Goal: Transaction & Acquisition: Purchase product/service

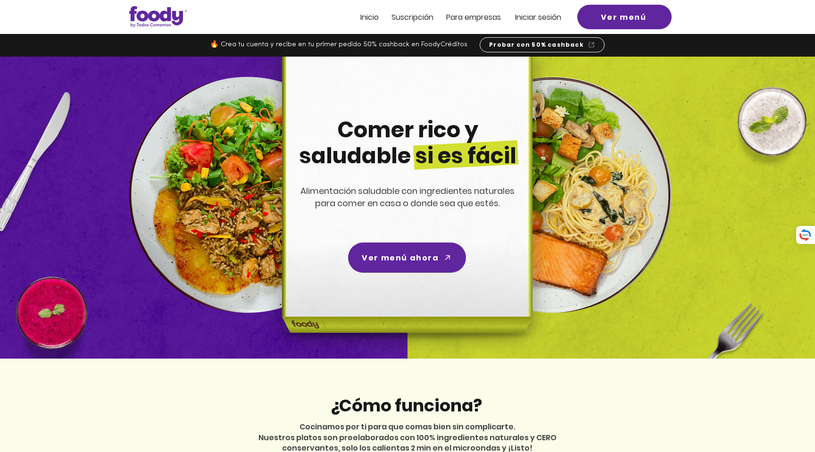
click at [543, 18] on span "Iniciar sesión" at bounding box center [538, 17] width 46 height 11
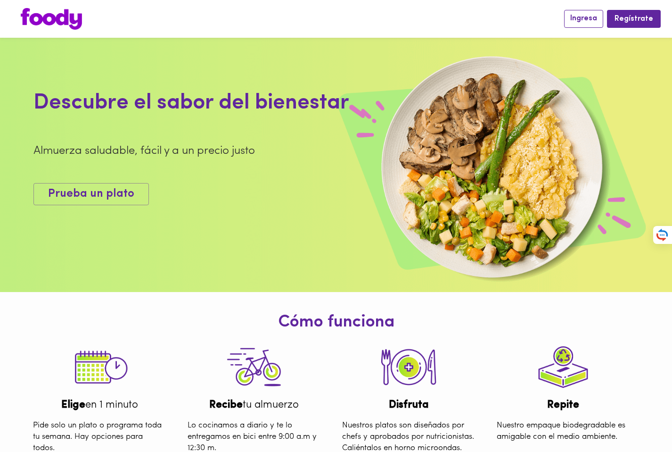
click at [592, 18] on span "Ingresa" at bounding box center [584, 18] width 27 height 9
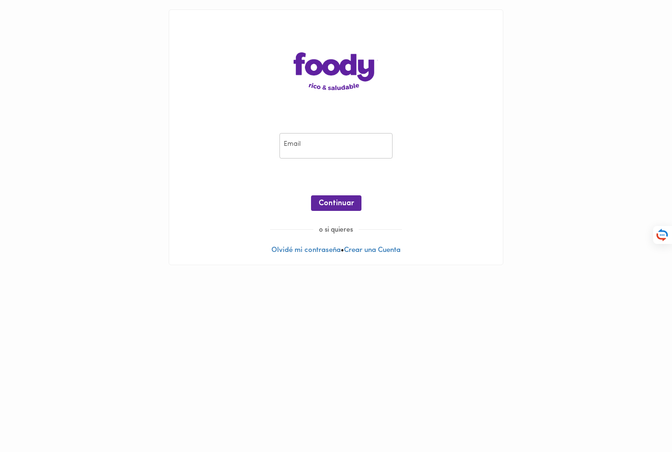
click at [314, 158] on div "Email Email" at bounding box center [336, 146] width 118 height 31
click at [314, 149] on input "email" at bounding box center [336, 146] width 113 height 26
type input "cambuitrago@gmail.com"
click at [326, 204] on span "Continuar" at bounding box center [336, 203] width 35 height 9
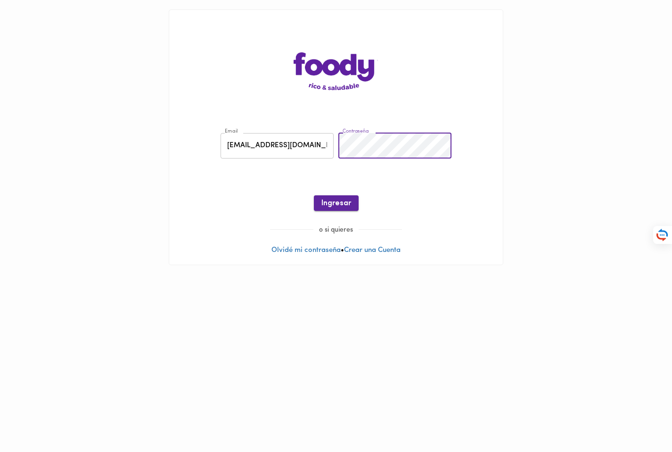
click at [354, 200] on button "Ingresar" at bounding box center [336, 203] width 45 height 16
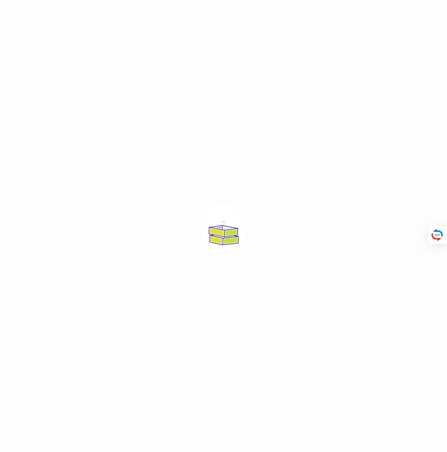
click at [264, 96] on div at bounding box center [223, 226] width 447 height 452
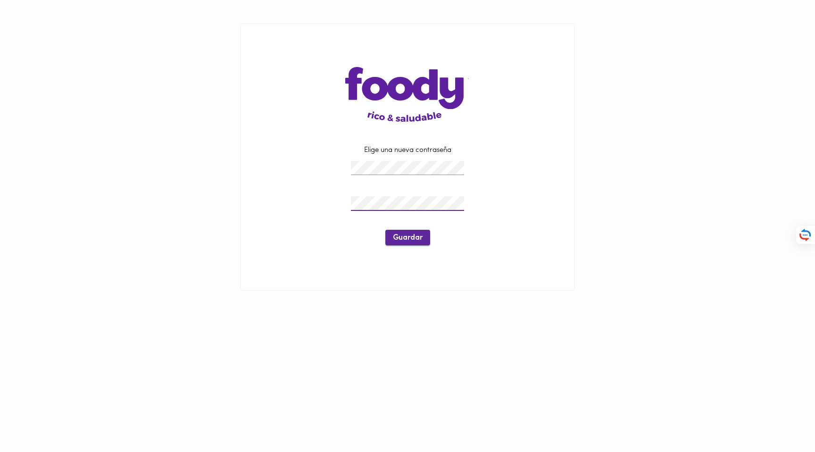
click at [395, 240] on span "Guardar" at bounding box center [408, 237] width 30 height 9
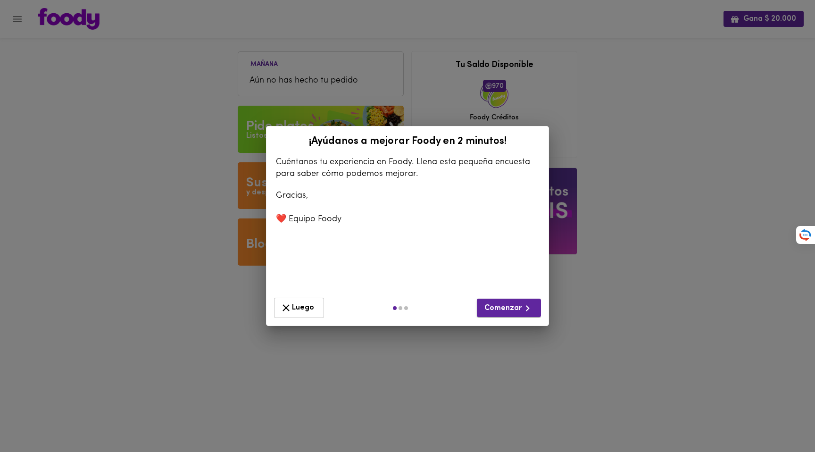
click at [512, 308] on span "Comenzar" at bounding box center [508, 308] width 49 height 12
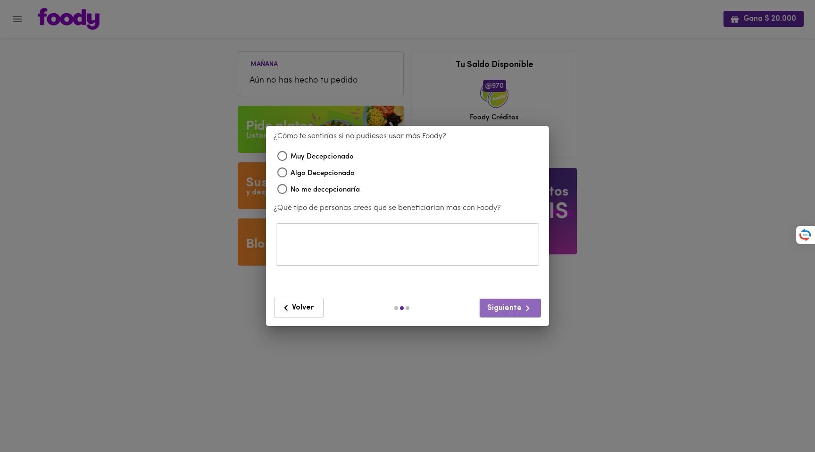
click at [512, 308] on span "Siguiente" at bounding box center [510, 308] width 46 height 12
click at [296, 317] on button "Volver" at bounding box center [299, 308] width 50 height 20
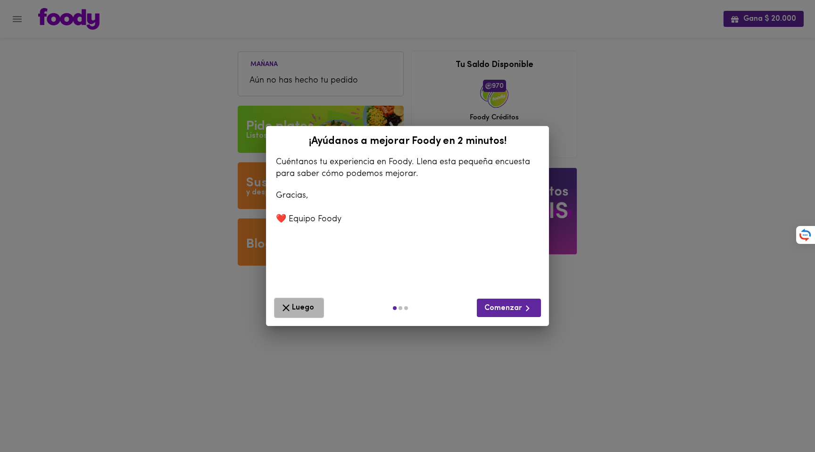
click at [296, 311] on span "Luego" at bounding box center [299, 308] width 38 height 12
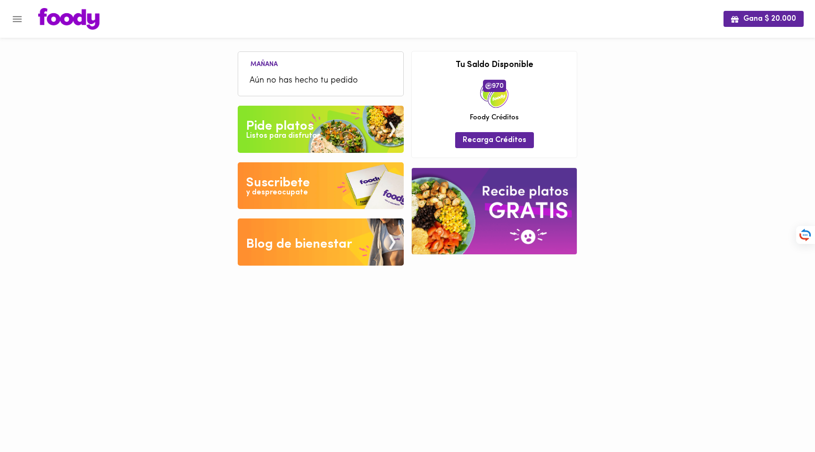
click at [636, 87] on div "Gana $ 20.000 Mañana Aún no has hecho tu pedido Tu pago contraentrega por $- es…" at bounding box center [407, 140] width 815 height 280
click at [295, 72] on li "Aún no has hecho tu pedido" at bounding box center [321, 81] width 156 height 20
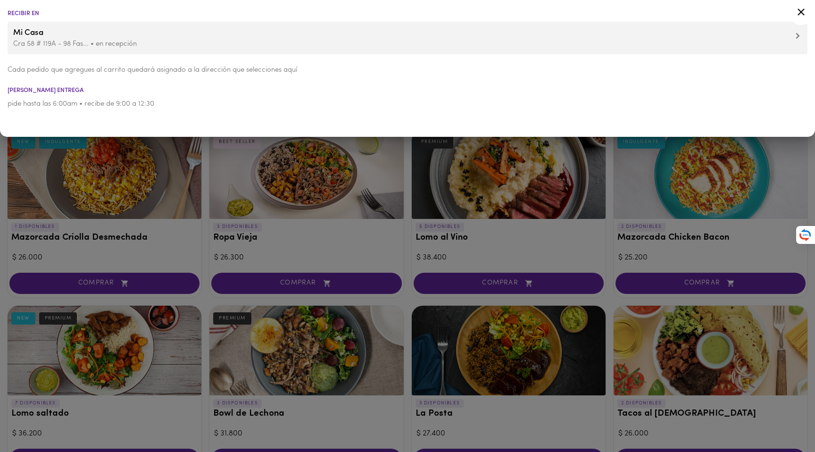
click at [146, 199] on div at bounding box center [407, 226] width 815 height 452
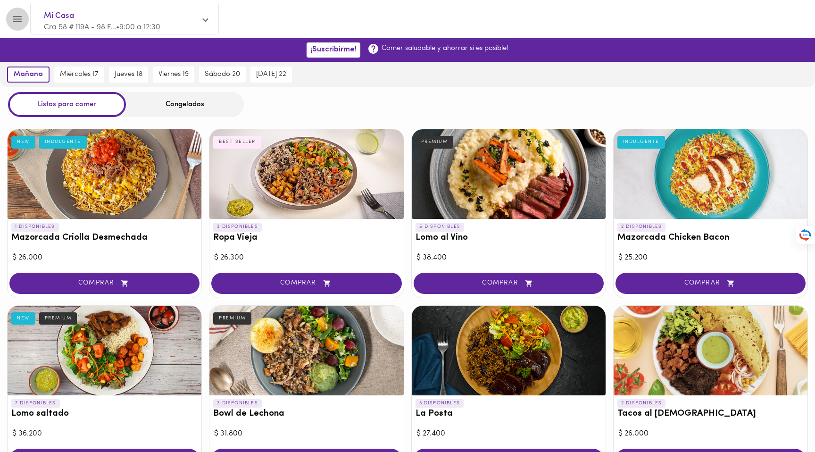
click at [18, 17] on icon "Menu" at bounding box center [17, 19] width 12 height 12
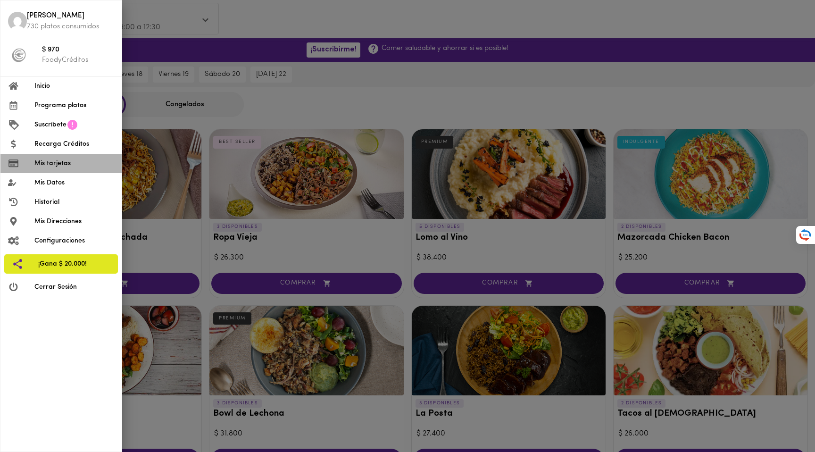
click at [59, 158] on span "Mis tarjetas" at bounding box center [74, 163] width 80 height 10
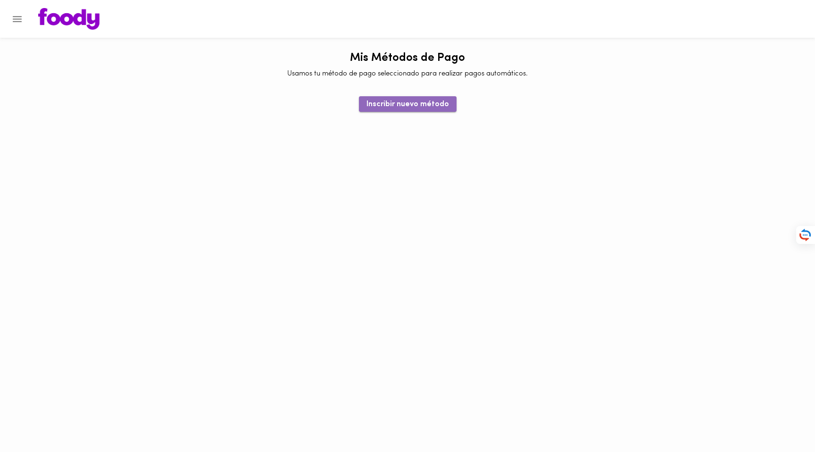
click at [409, 107] on span "Inscribir nuevo método" at bounding box center [407, 104] width 83 height 9
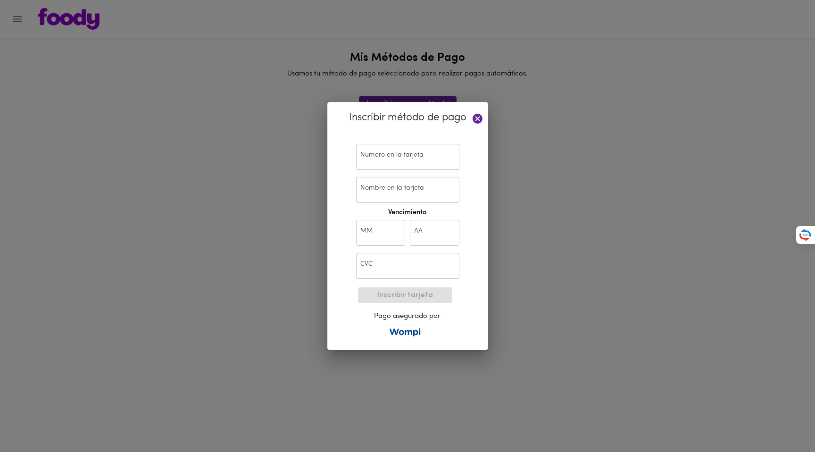
click at [405, 156] on input "text" at bounding box center [407, 157] width 103 height 26
click at [474, 121] on icon at bounding box center [477, 119] width 10 height 10
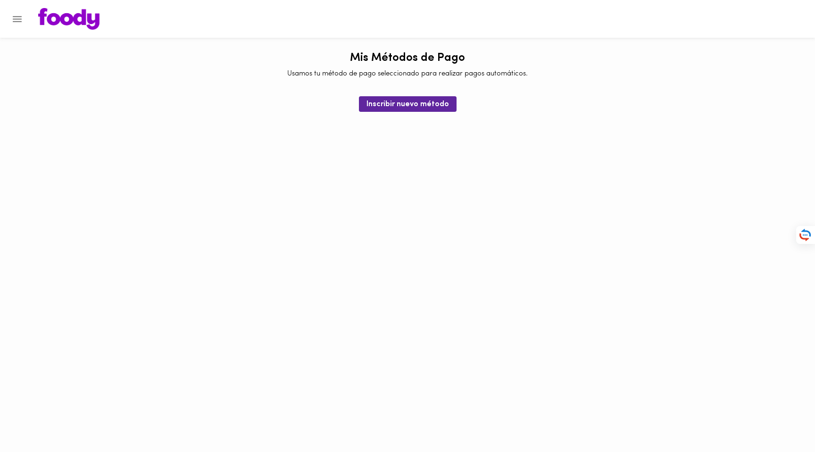
click at [486, 112] on html "Mis Métodos de Pago Usamos tu método de pago seleccionado para realizar pagos a…" at bounding box center [407, 56] width 815 height 112
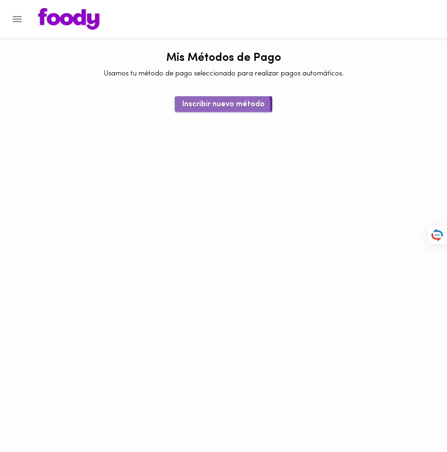
click at [217, 107] on span "Inscribir nuevo método" at bounding box center [223, 104] width 83 height 9
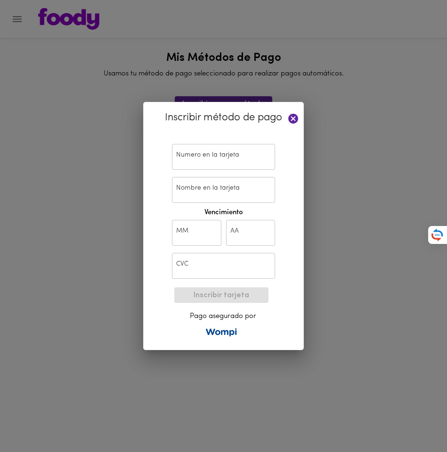
click at [203, 150] on input "text" at bounding box center [223, 157] width 103 height 26
paste input "4093 5500 6536 5813"
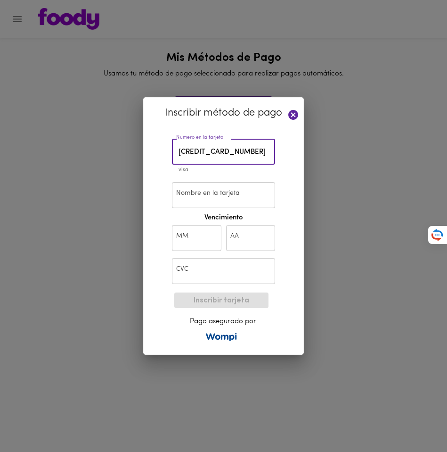
type input "4093 5500 6536 5813"
click at [194, 205] on input "Nombre en la tarjeta" at bounding box center [223, 195] width 103 height 26
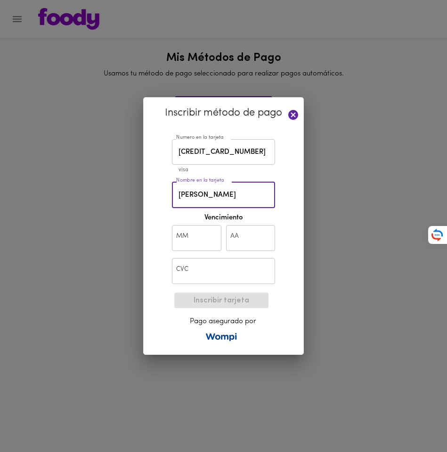
type input "CAMILO BUITRAGO"
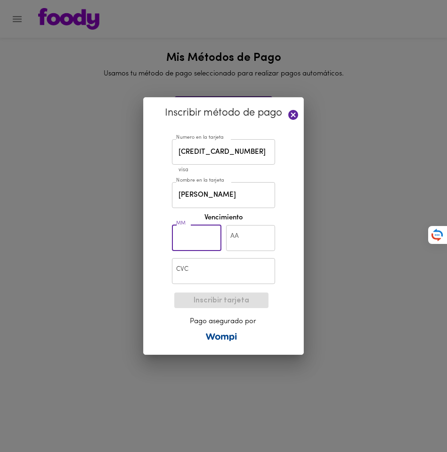
click at [194, 231] on input "text" at bounding box center [197, 238] width 50 height 26
type input "10"
click at [232, 243] on input "text" at bounding box center [251, 238] width 50 height 26
type input "27"
click at [223, 275] on input "text" at bounding box center [223, 271] width 103 height 26
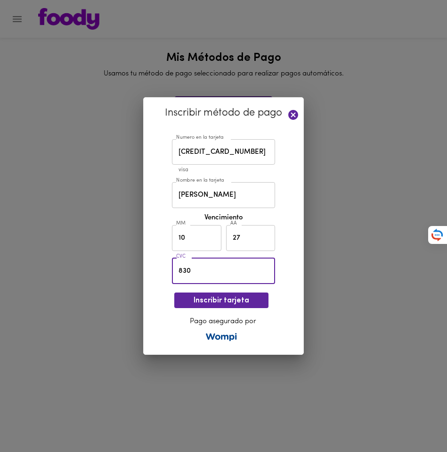
type input "830"
click at [153, 300] on div "Inscribir método de pago Numero en la tarjeta 4093 5500 6536 5813 Numero en la …" at bounding box center [223, 226] width 161 height 258
click at [201, 296] on button "Inscribir tarjeta" at bounding box center [221, 300] width 94 height 16
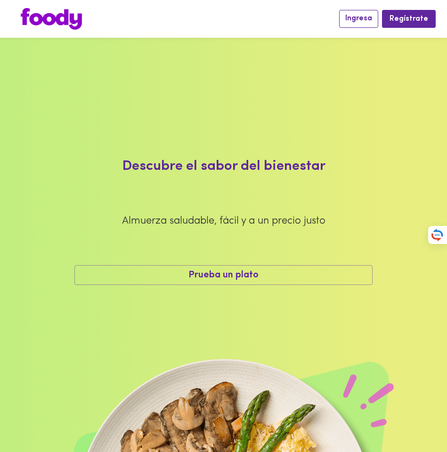
click at [362, 22] on span "Ingresa" at bounding box center [359, 18] width 27 height 9
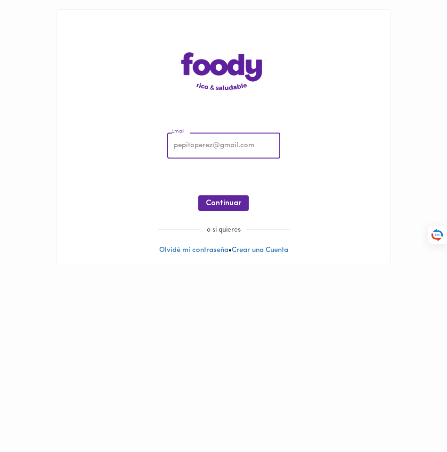
click at [251, 148] on input "email" at bounding box center [223, 146] width 113 height 26
type input "cambuitrago@gmail.com"
click at [244, 205] on button "Continuar" at bounding box center [224, 203] width 50 height 16
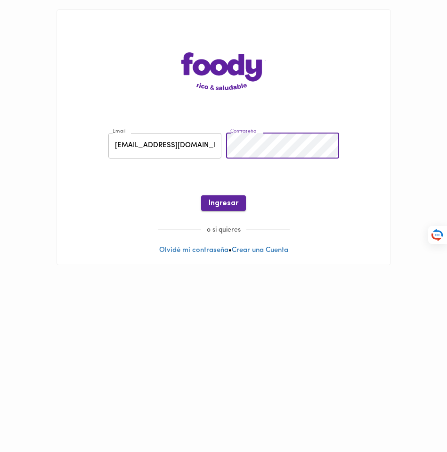
click at [228, 202] on span "Ingresar" at bounding box center [224, 203] width 30 height 9
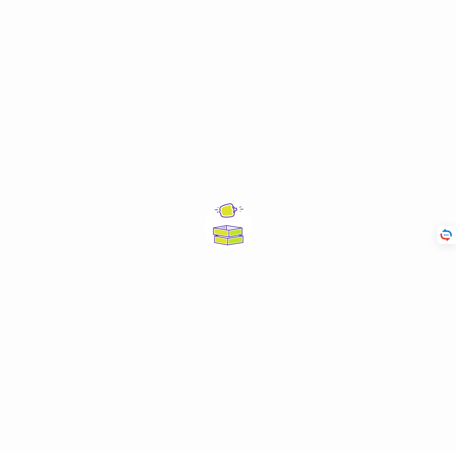
click at [316, 162] on div at bounding box center [228, 226] width 456 height 452
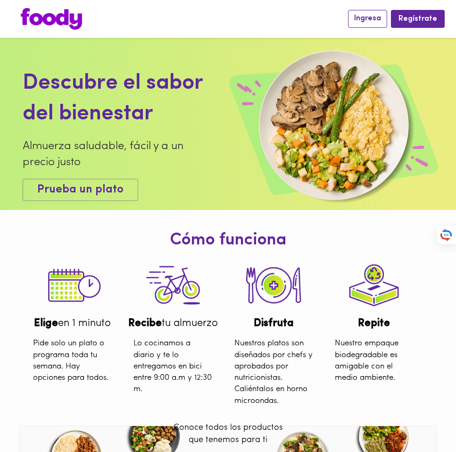
click at [370, 14] on span "Ingresa" at bounding box center [367, 18] width 27 height 9
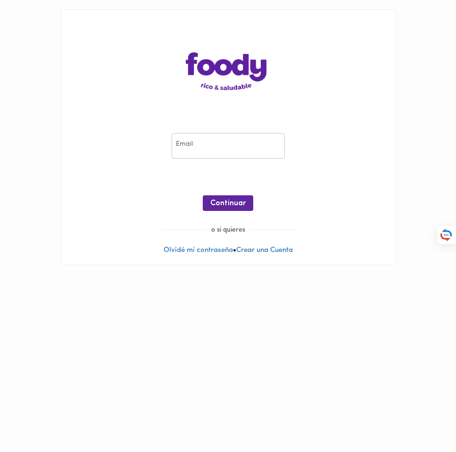
click at [201, 66] on img at bounding box center [228, 71] width 85 height 38
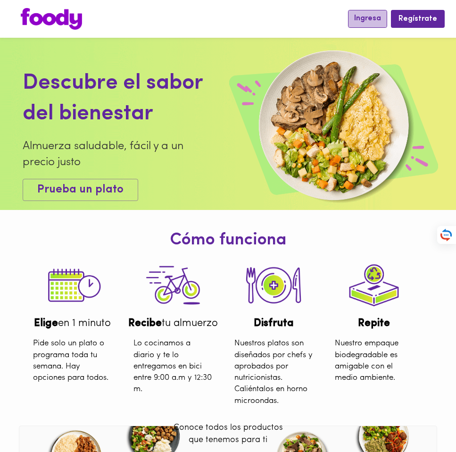
click at [376, 21] on span "Ingresa" at bounding box center [367, 18] width 27 height 9
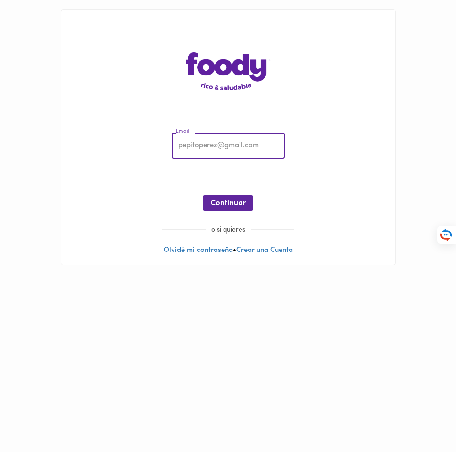
click at [267, 149] on input "email" at bounding box center [228, 146] width 113 height 26
click at [315, 81] on div "Email Email ¡Oops! Recuperar Clave Continuar o si quieres Olvidé mi contraseña …" at bounding box center [228, 137] width 334 height 255
